Goal: Task Accomplishment & Management: Manage account settings

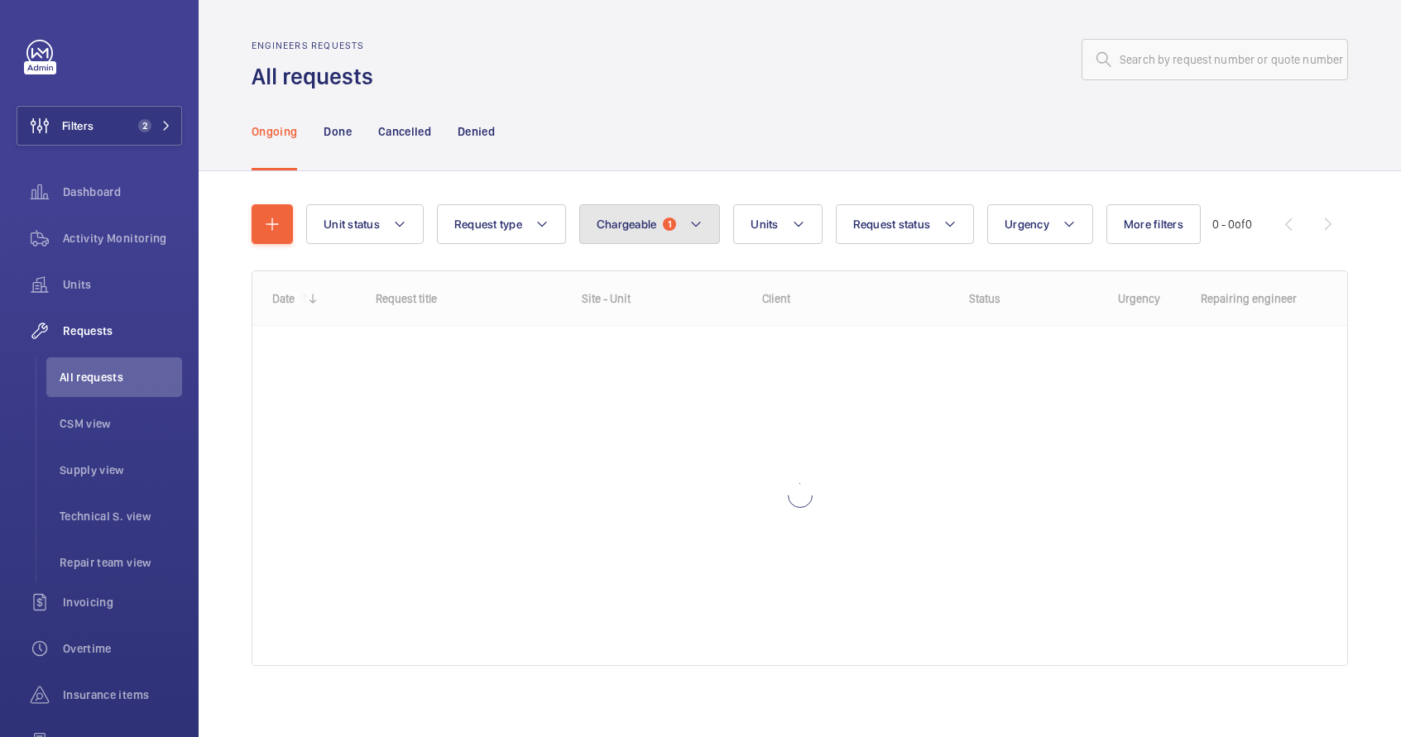
click at [692, 230] on mat-icon at bounding box center [695, 224] width 13 height 20
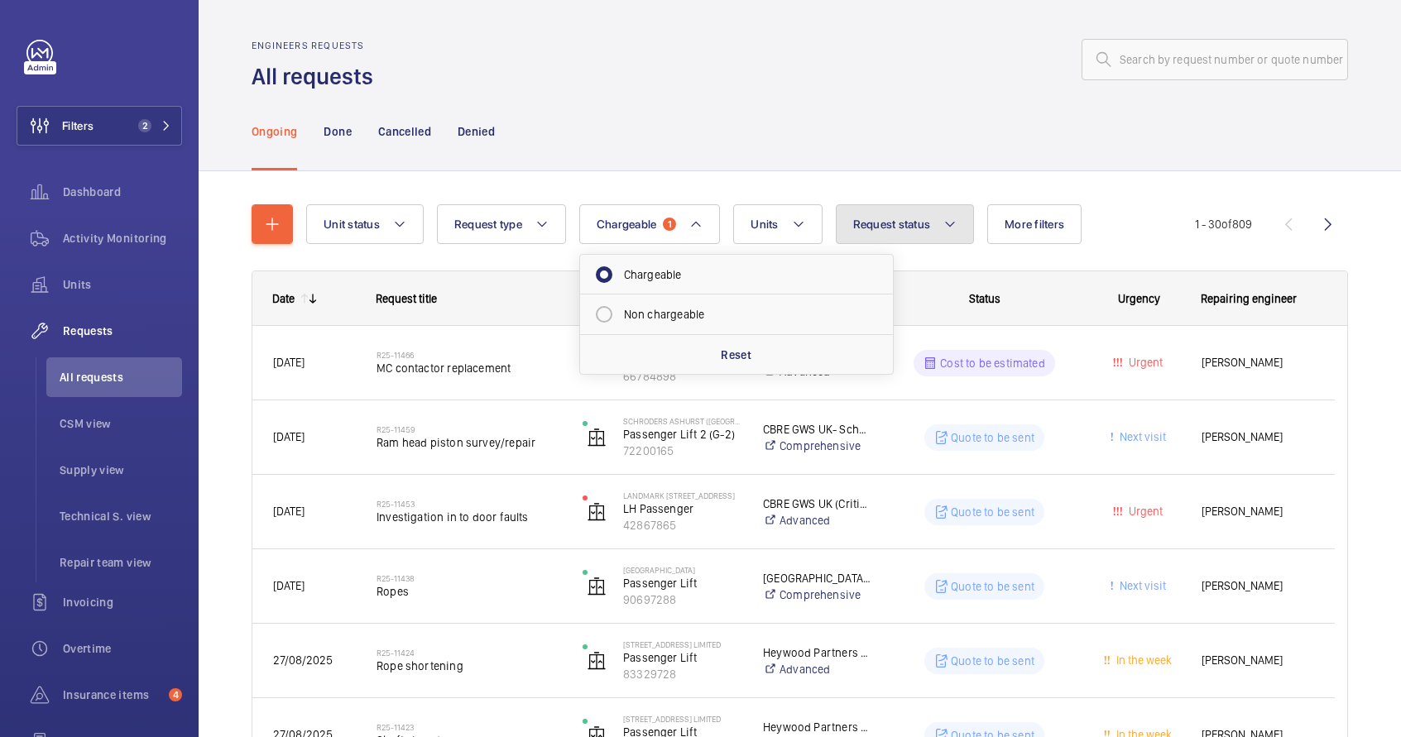
click at [953, 230] on mat-icon at bounding box center [949, 224] width 13 height 20
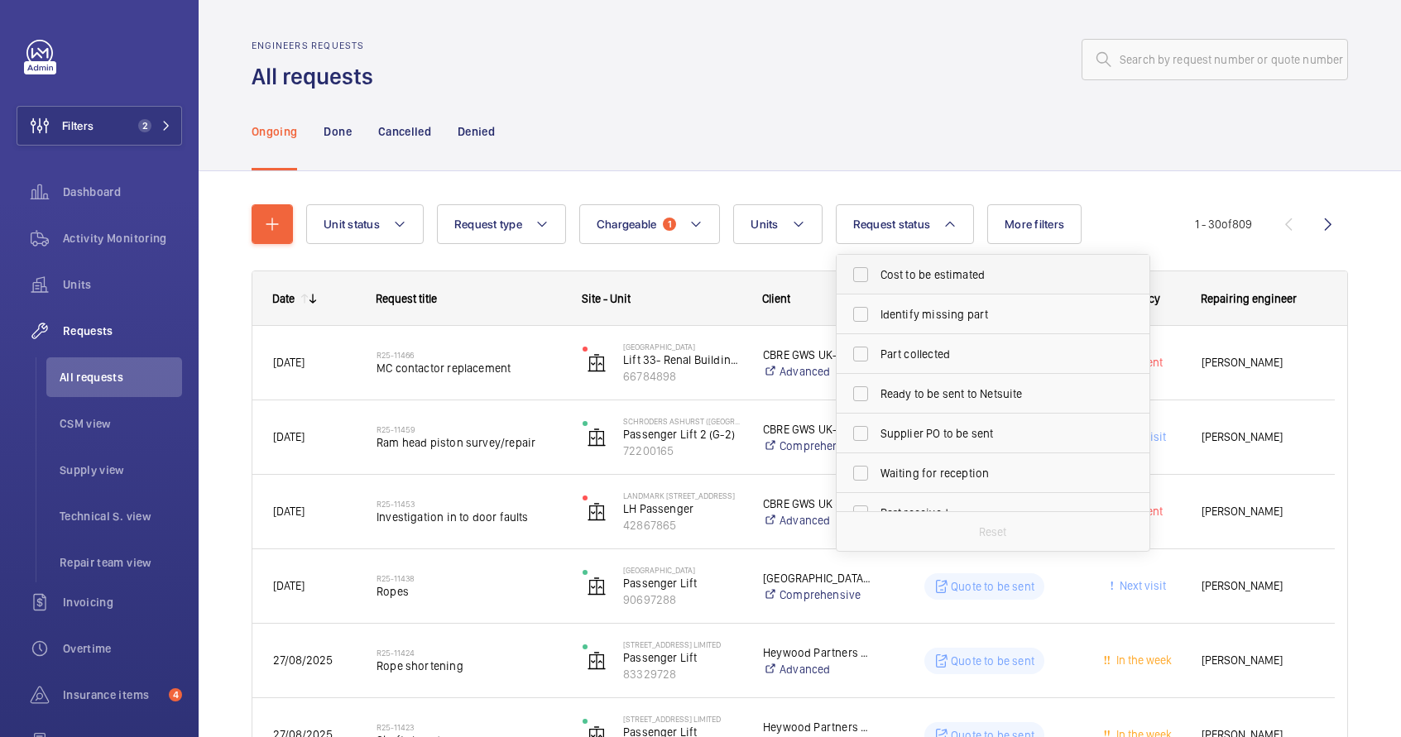
click at [946, 278] on span "Cost to be estimated" at bounding box center [994, 274] width 228 height 17
click at [877, 278] on input "Cost to be estimated" at bounding box center [860, 274] width 33 height 33
checkbox input "true"
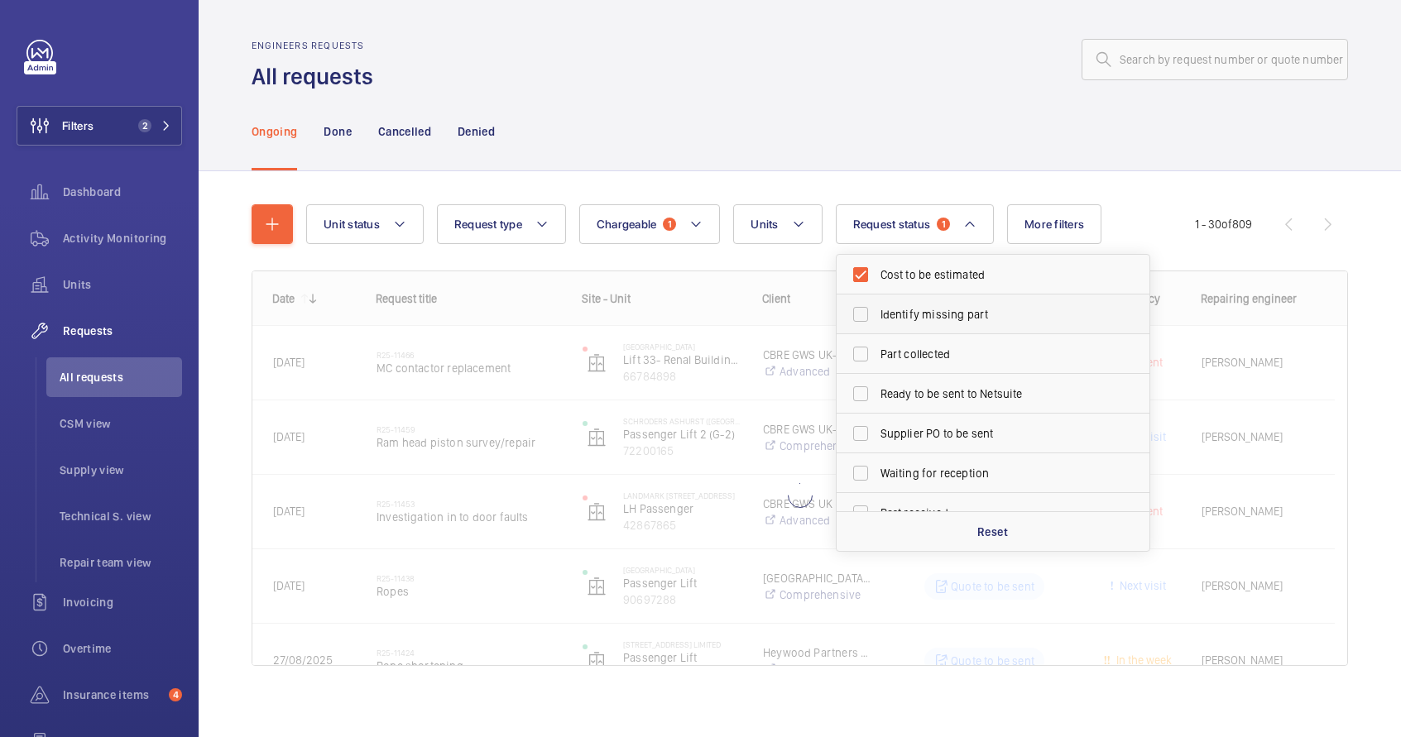
click at [946, 308] on span "Identify missing part" at bounding box center [994, 314] width 228 height 17
click at [877, 308] on input "Identify missing part" at bounding box center [860, 314] width 33 height 33
checkbox input "true"
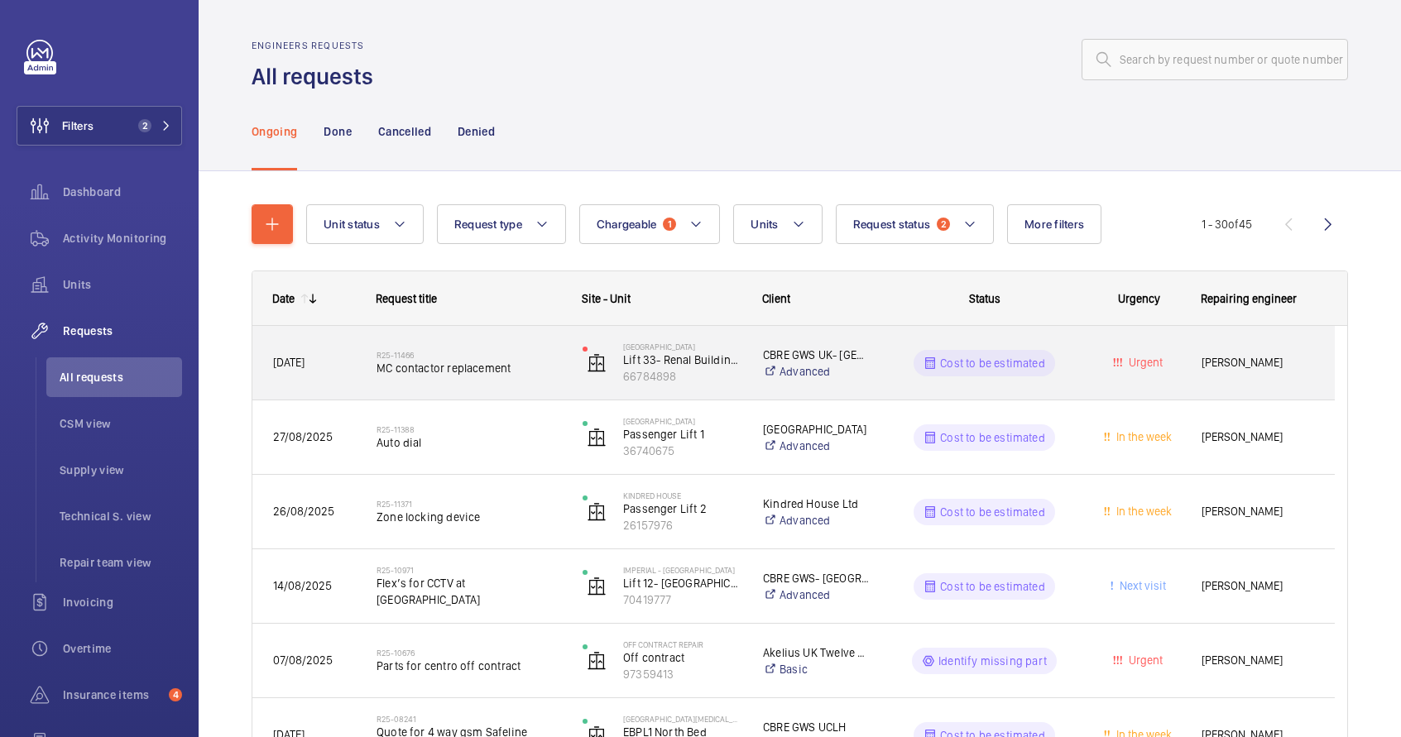
click at [536, 373] on span "MC contactor replacement" at bounding box center [468, 368] width 184 height 17
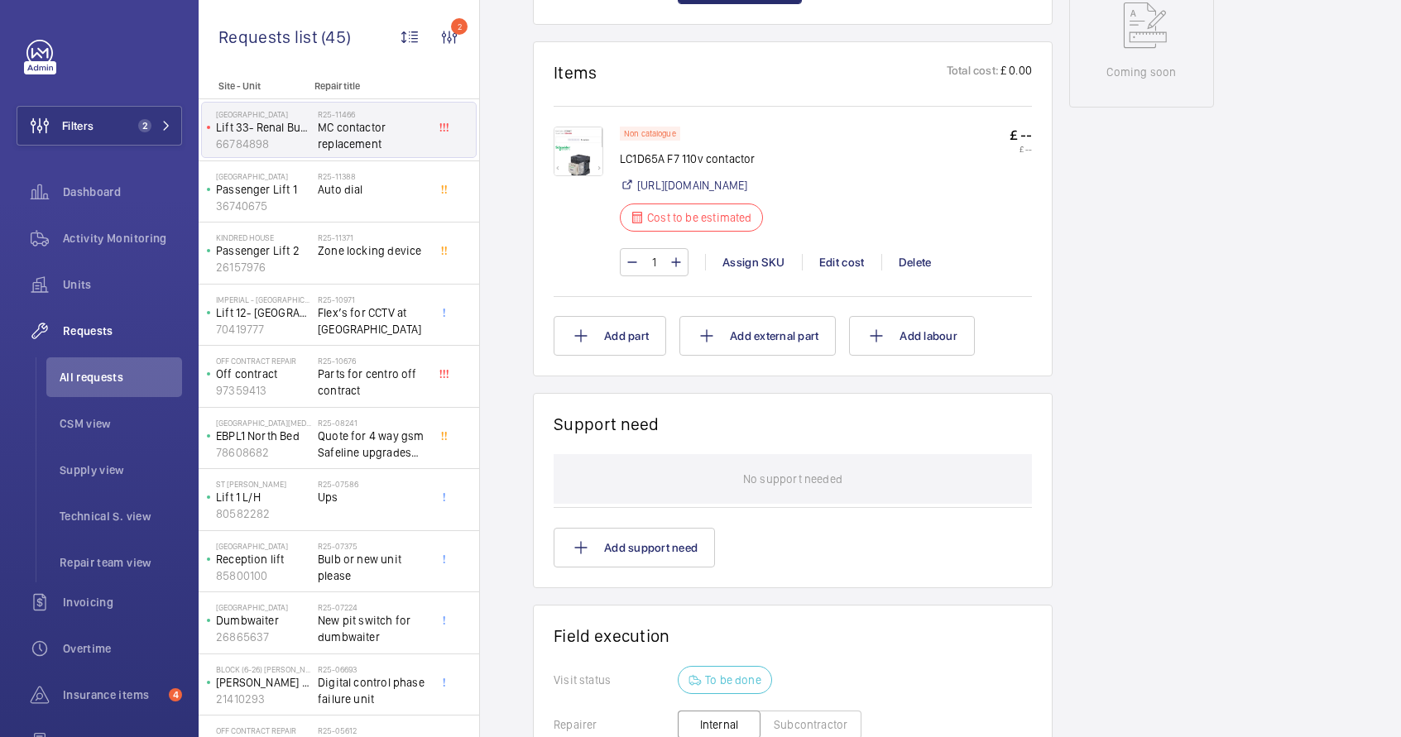
scroll to position [809, 0]
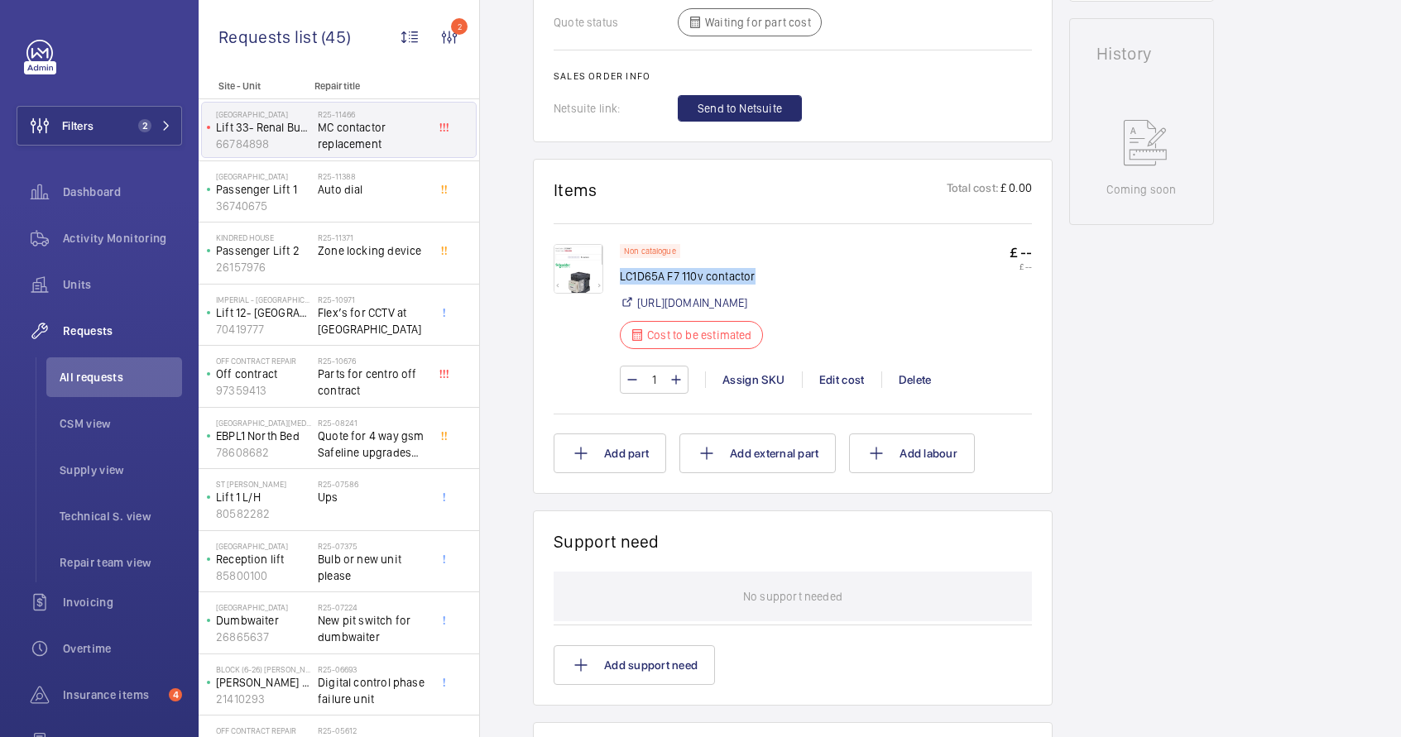
drag, startPoint x: 626, startPoint y: 280, endPoint x: 762, endPoint y: 278, distance: 135.7
click at [762, 278] on p "LC1D65A F7 110v contactor" at bounding box center [696, 276] width 153 height 17
click at [848, 388] on div "Edit cost" at bounding box center [841, 379] width 79 height 17
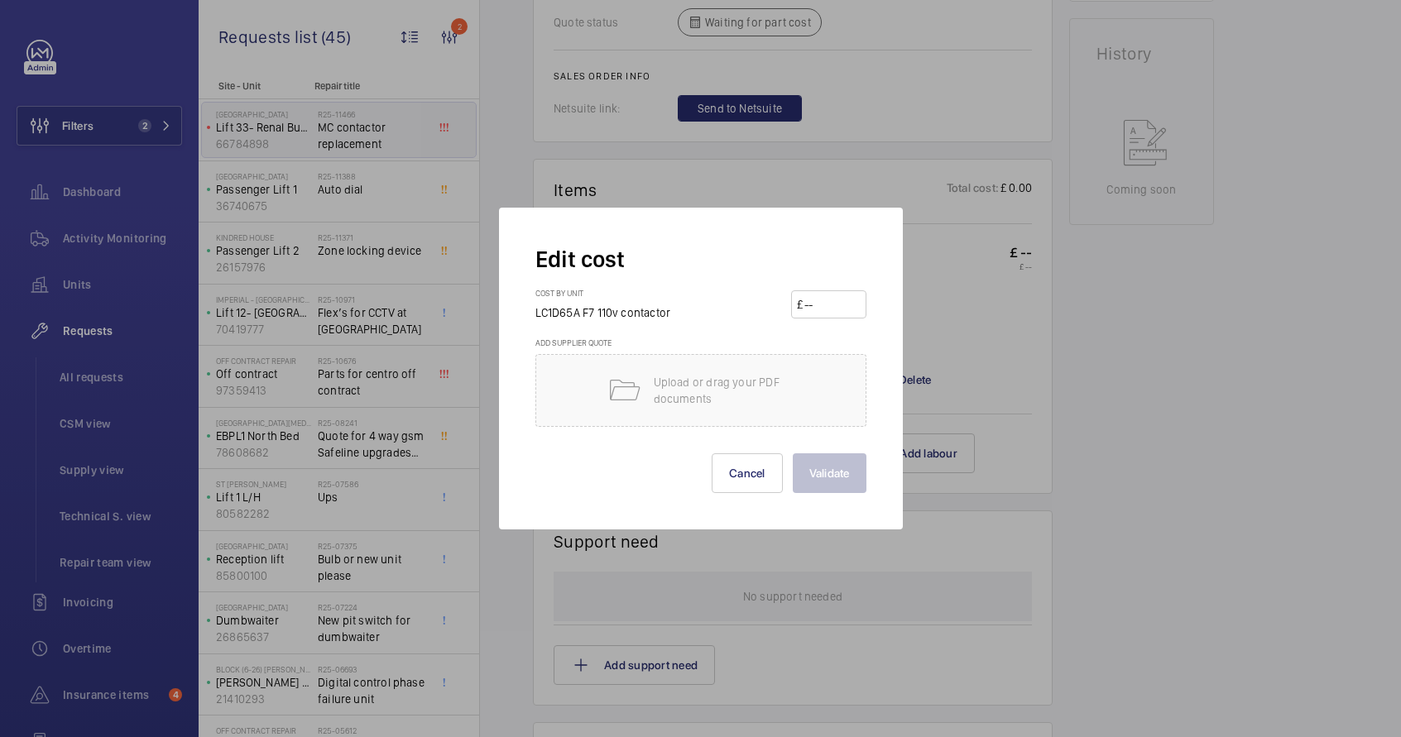
click at [820, 310] on input "number" at bounding box center [831, 304] width 58 height 26
paste input "248.56"
type input "248.56"
click at [831, 494] on div "Edit cost Cost by unit LC1D65A F7 110v contactor £ 248.56 Add supplier quote Up…" at bounding box center [701, 369] width 404 height 322
click at [827, 483] on button "Validate" at bounding box center [830, 473] width 74 height 40
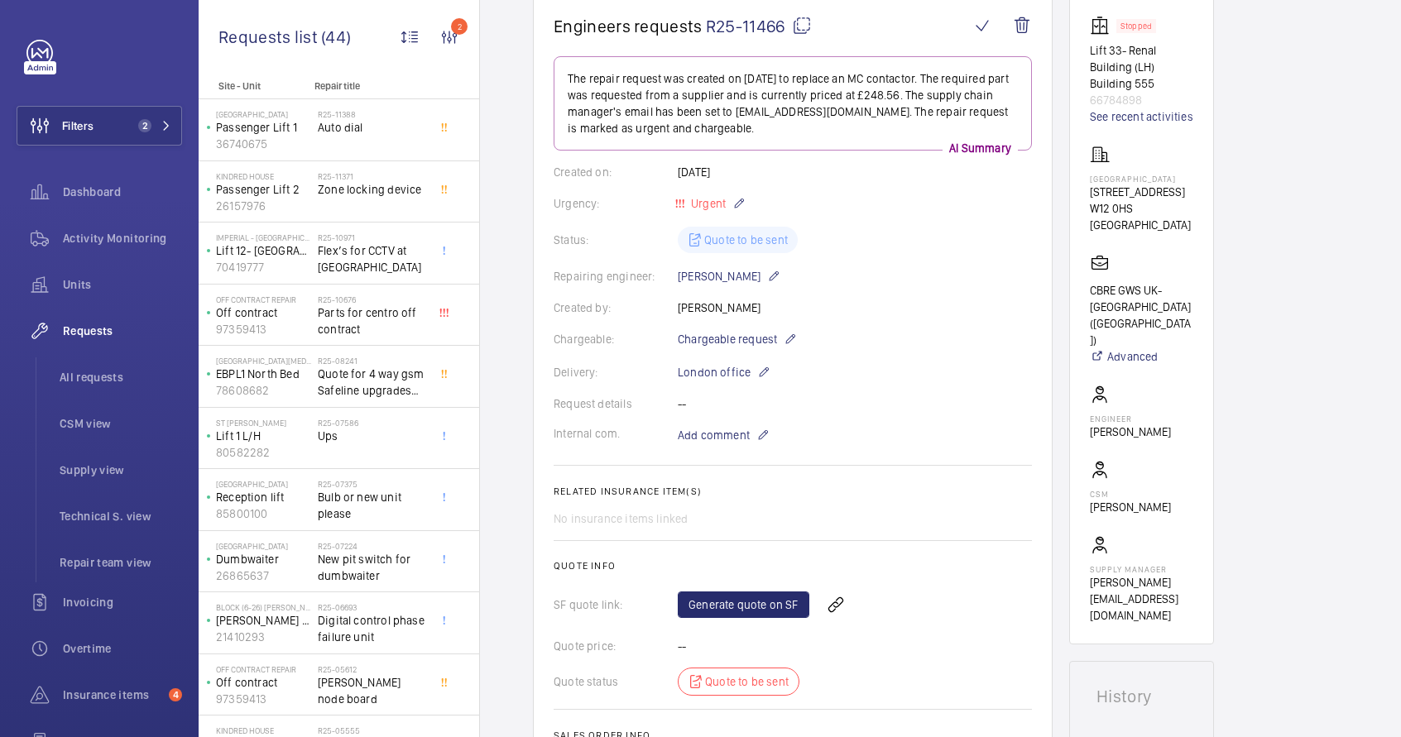
scroll to position [149, 0]
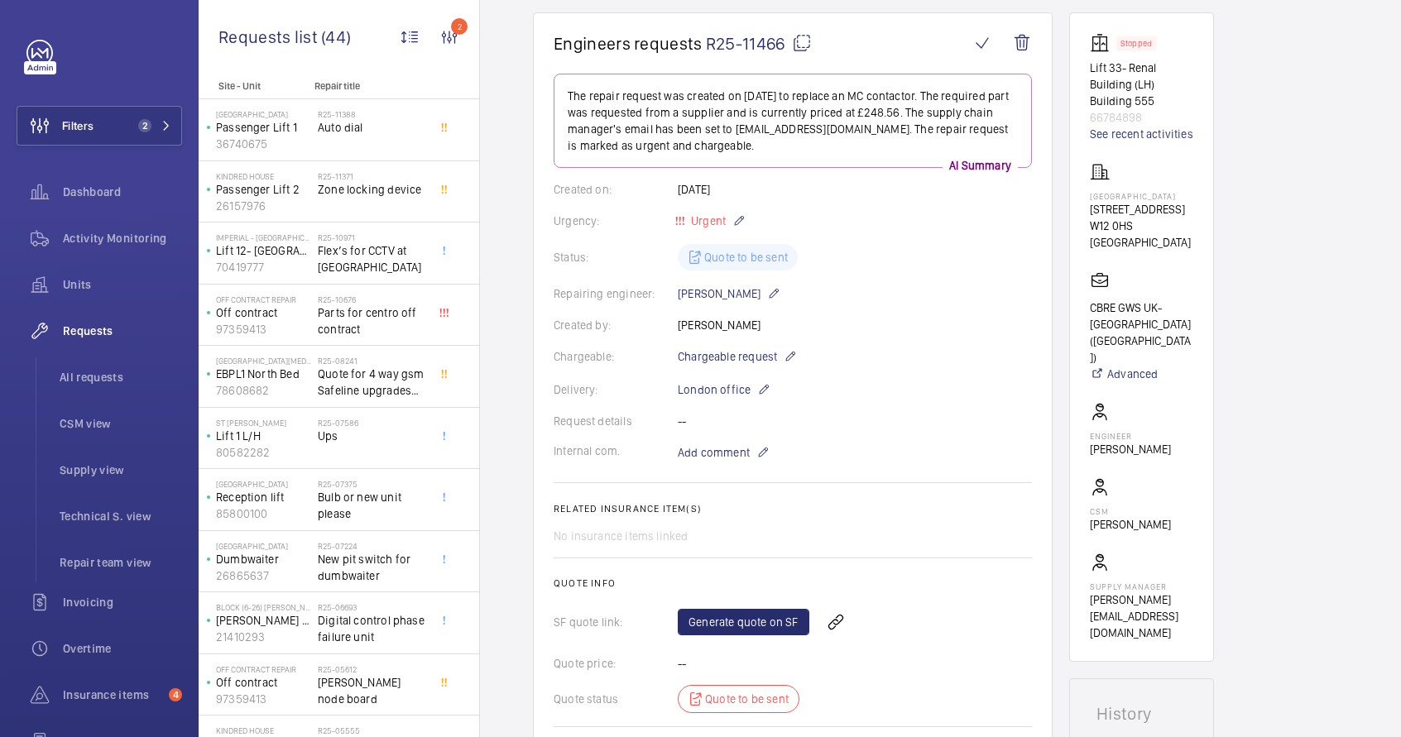
click at [800, 45] on mat-icon at bounding box center [802, 43] width 20 height 20
click at [750, 452] on p "Add comment" at bounding box center [740, 453] width 124 height 20
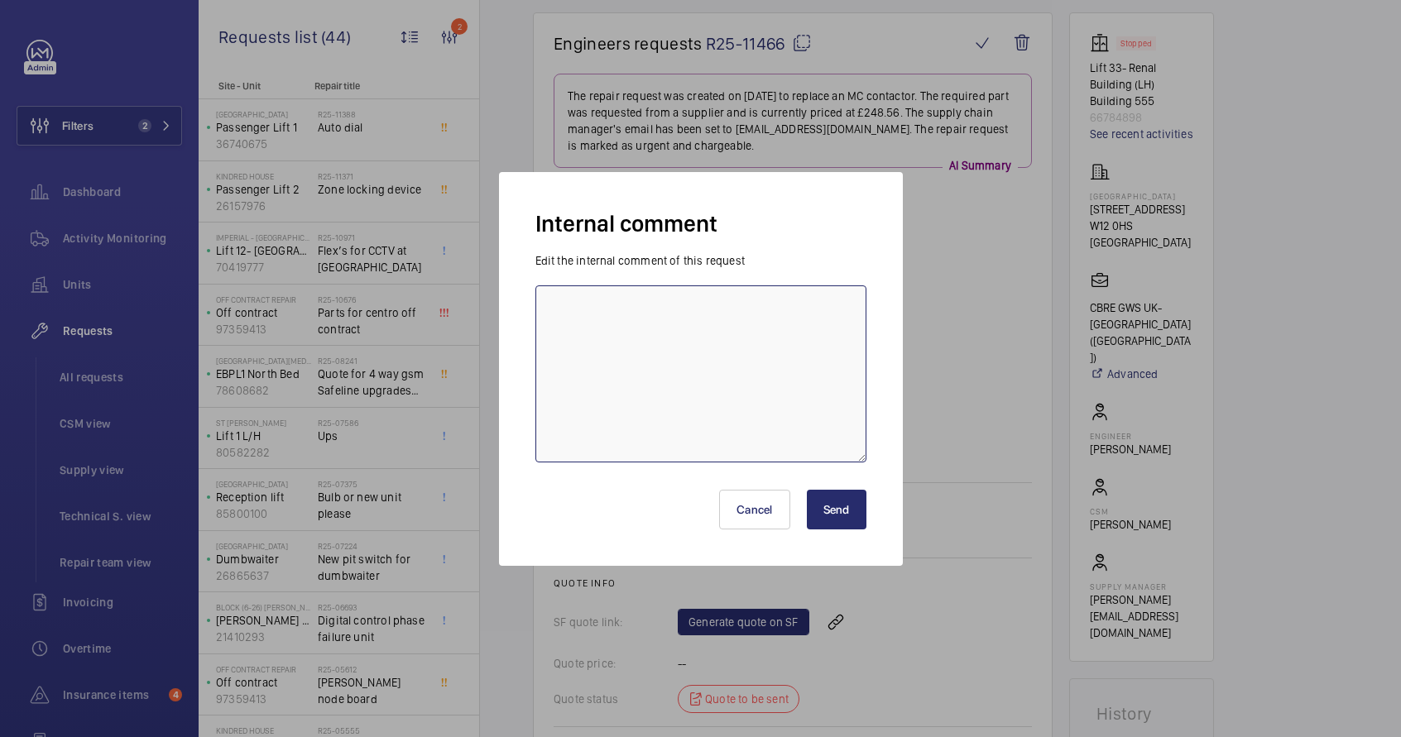
paste textarea "[URL][DOMAIN_NAME]"
click at [545, 305] on textarea "[URL][DOMAIN_NAME]" at bounding box center [700, 373] width 331 height 177
click at [792, 334] on textarea "[PERSON_NAME] - 29/08 - [URL][DOMAIN_NAME]" at bounding box center [700, 373] width 331 height 177
type textarea "[PERSON_NAME] - 29/08 - [URL][DOMAIN_NAME] . request if contactors is charge th…"
click at [853, 513] on button "Send" at bounding box center [837, 510] width 60 height 40
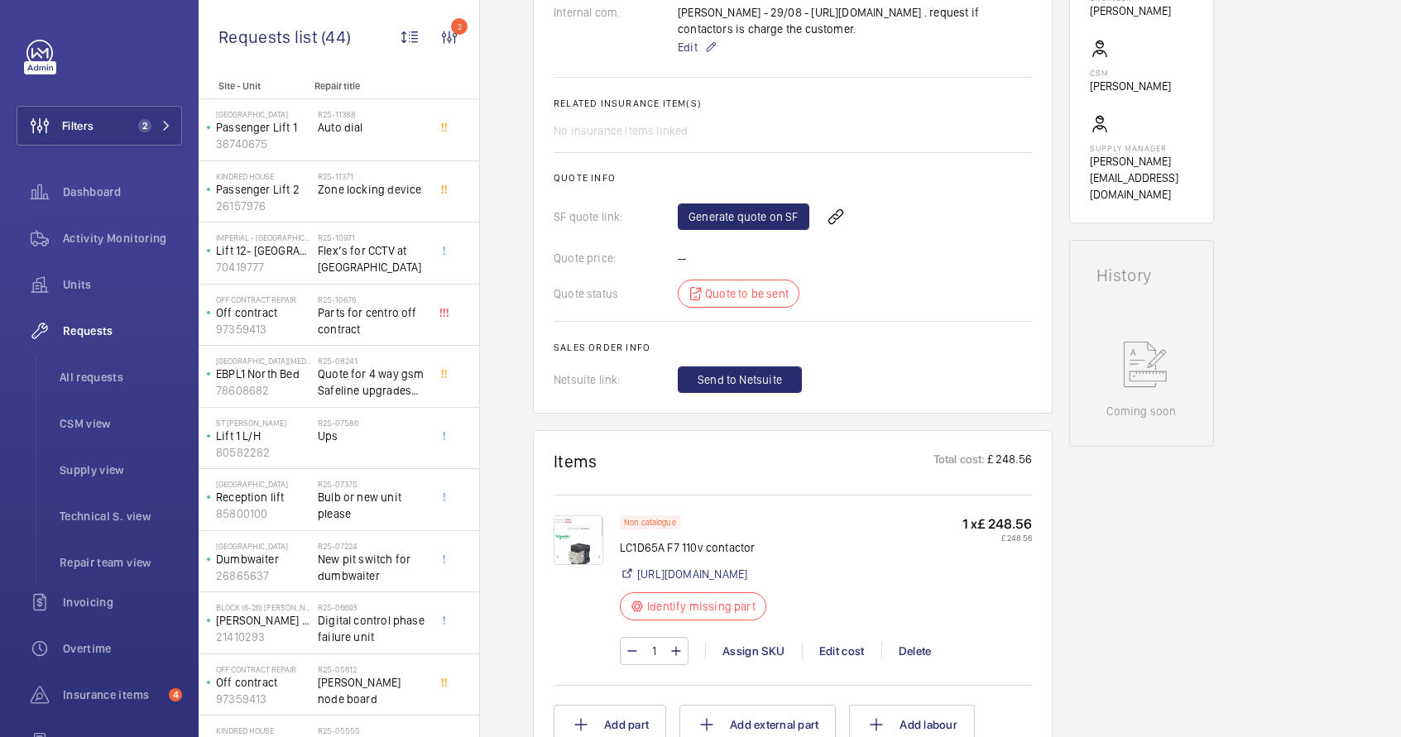
scroll to position [517, 0]
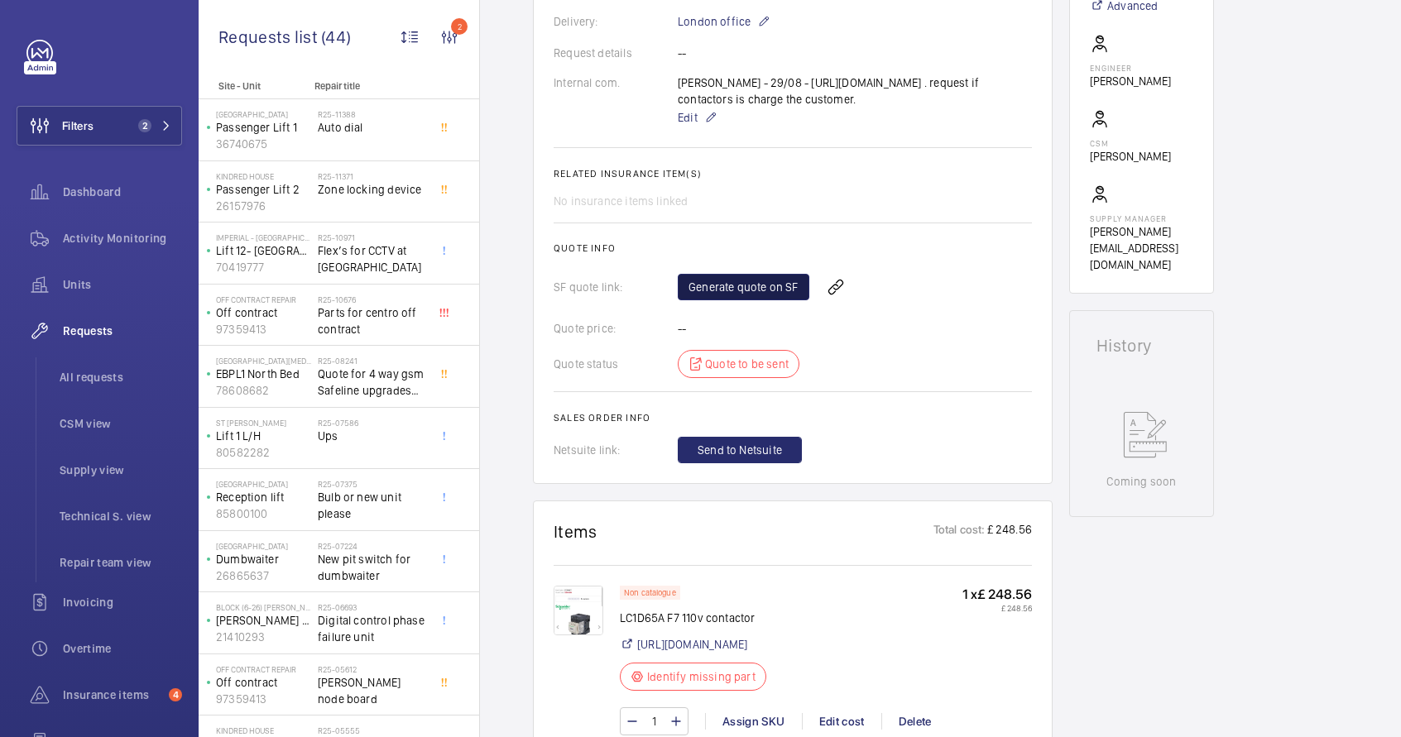
click at [769, 300] on link "Generate quote on SF" at bounding box center [744, 287] width 132 height 26
